Goal: Book appointment/travel/reservation

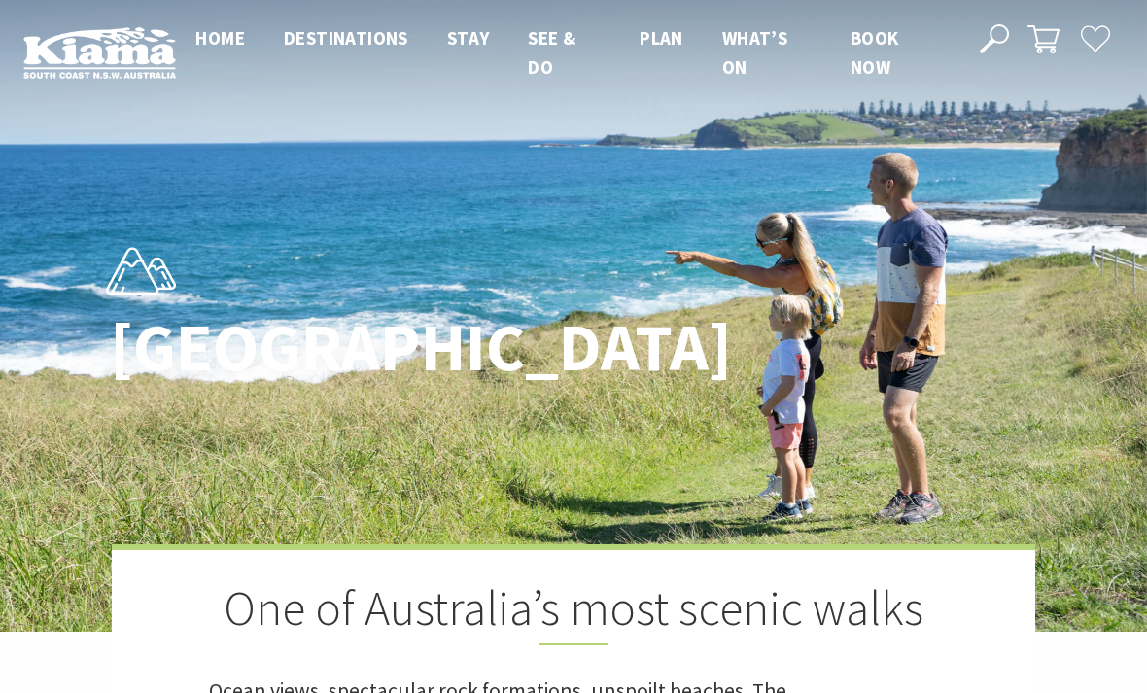
scroll to position [11, 1142]
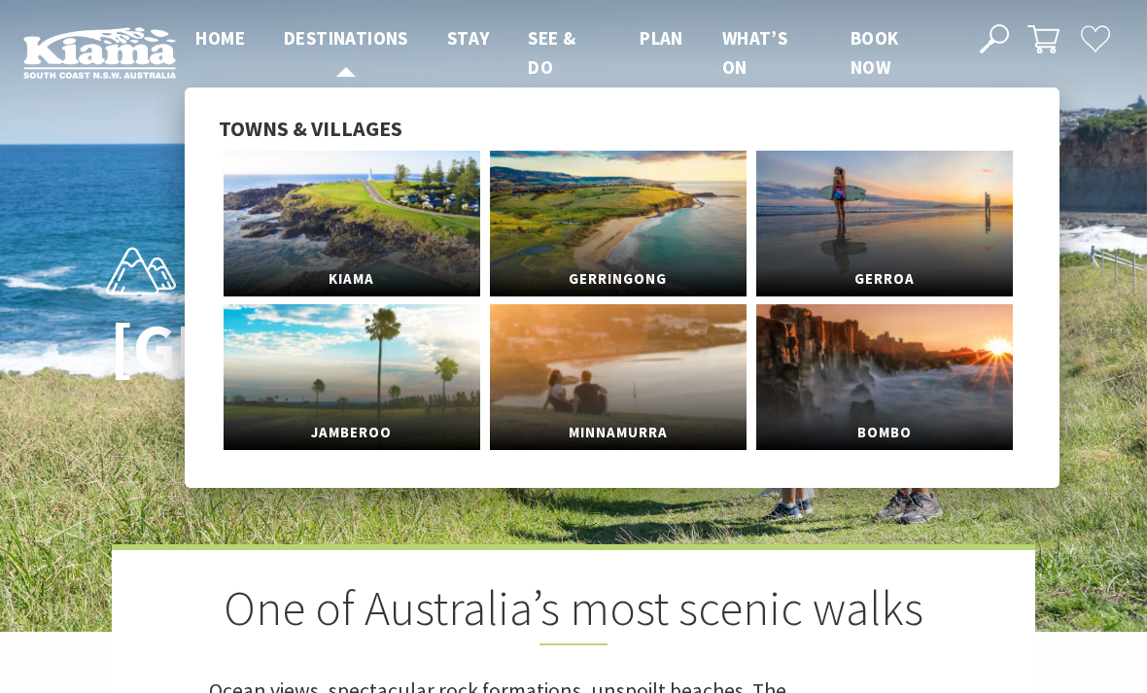
click at [368, 37] on span "Destinations" at bounding box center [346, 37] width 124 height 23
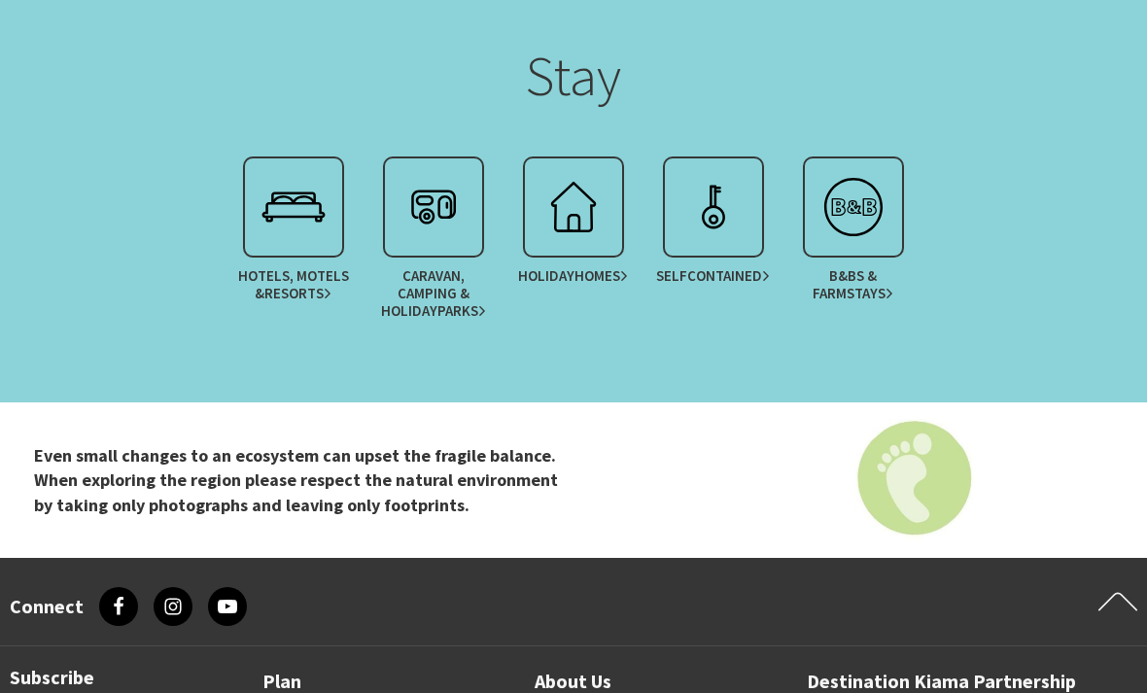
scroll to position [3281, 0]
click at [307, 235] on img at bounding box center [294, 207] width 78 height 78
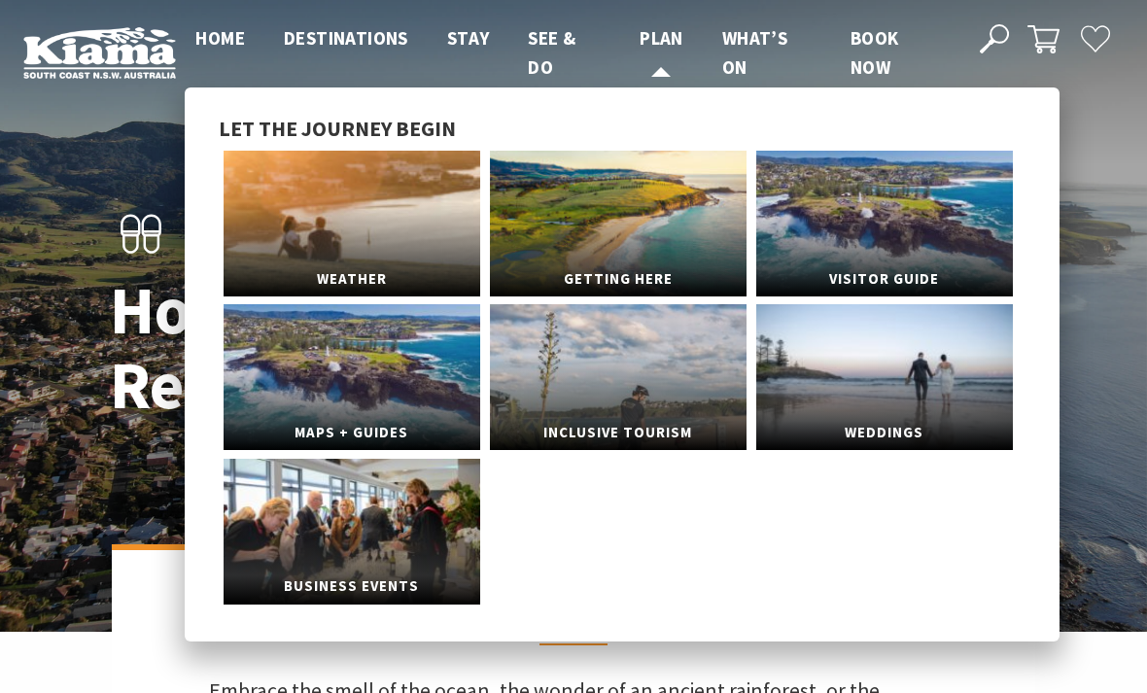
click at [654, 43] on span "Plan" at bounding box center [662, 37] width 44 height 23
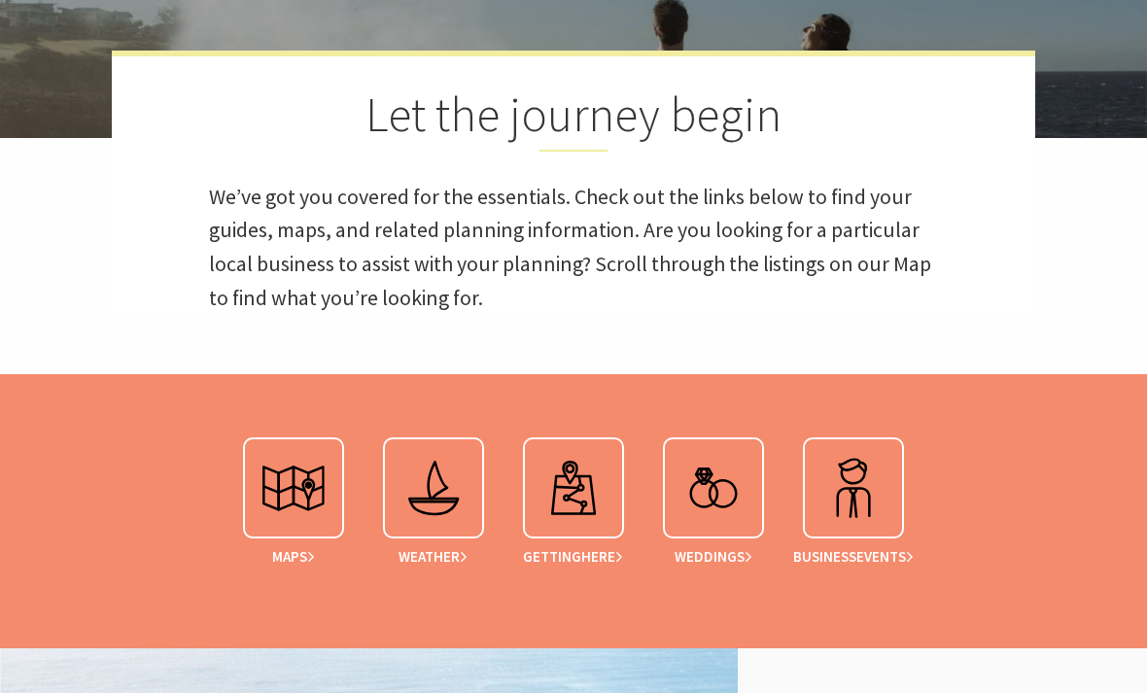
scroll to position [494, 0]
click at [431, 460] on img at bounding box center [434, 488] width 78 height 78
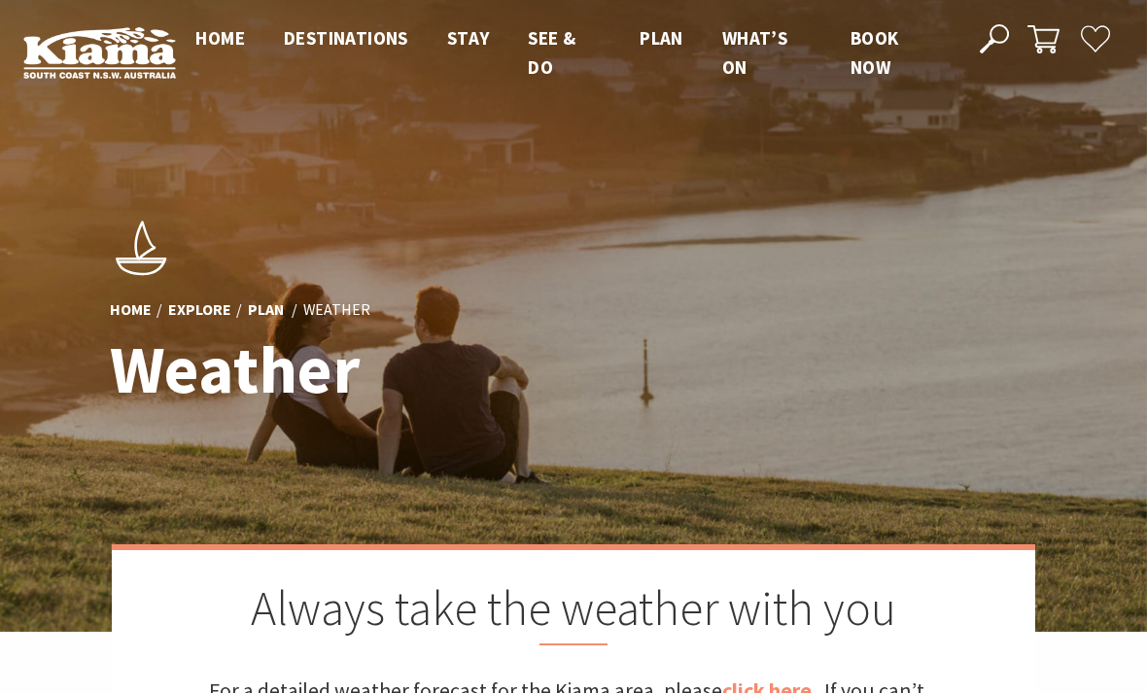
click at [871, 57] on span "Book now" at bounding box center [875, 52] width 49 height 52
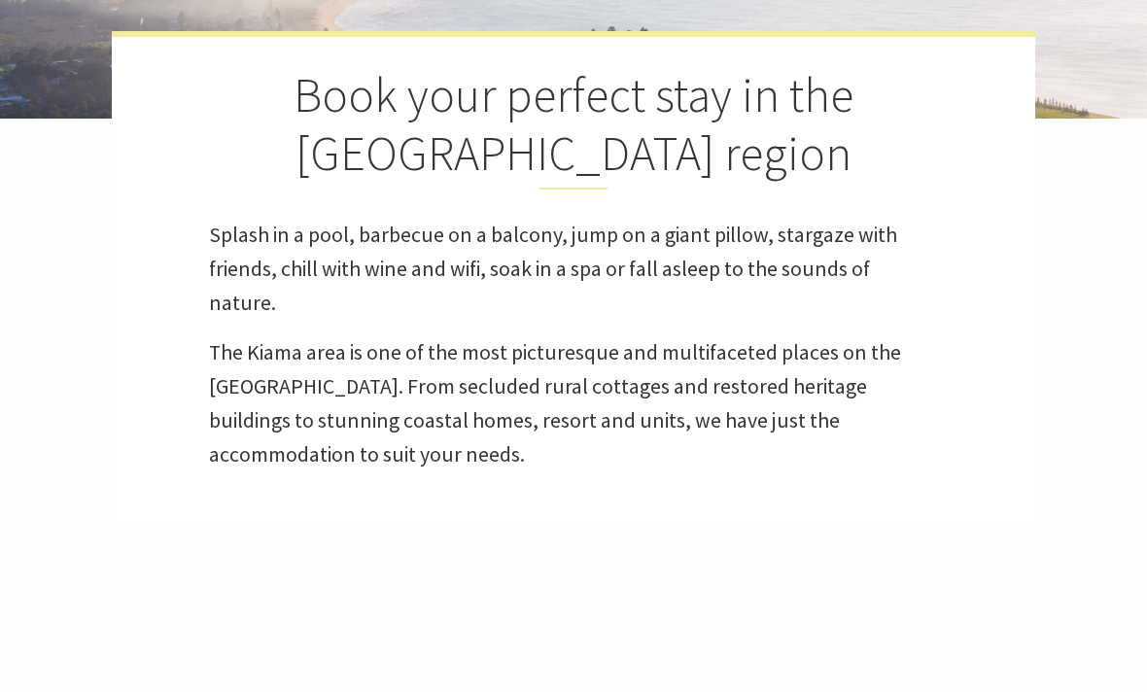
select select "3"
select select "2"
